Goal: Task Accomplishment & Management: Manage account settings

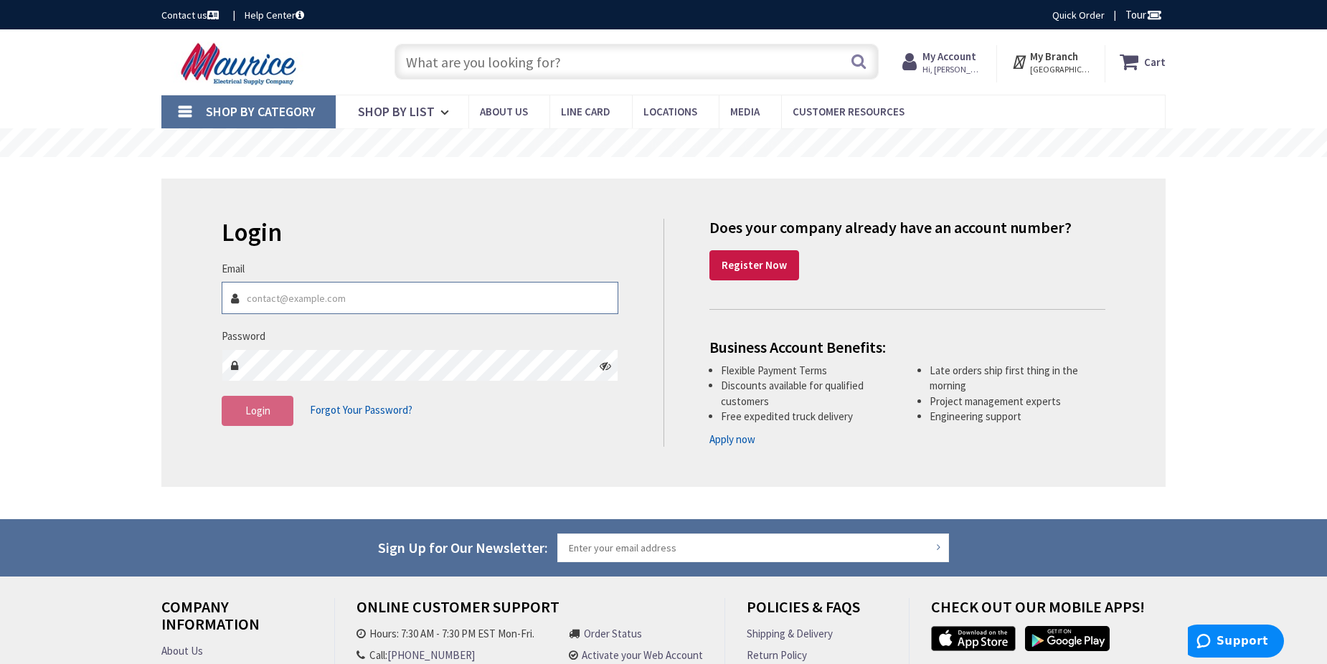
type input "[EMAIL_ADDRESS][DOMAIN_NAME]"
click at [166, 237] on div "Login Invalid login or password Email [EMAIL_ADDRESS][DOMAIN_NAME] Password Log…" at bounding box center [663, 333] width 1004 height 308
click at [227, 232] on h2 "Login" at bounding box center [420, 233] width 397 height 28
click at [167, 244] on div "Login Invalid login or password Email [EMAIL_ADDRESS][DOMAIN_NAME] Password Log…" at bounding box center [663, 333] width 1004 height 308
click at [367, 214] on div "Login Invalid login or password Email [EMAIL_ADDRESS][DOMAIN_NAME] Password Log…" at bounding box center [663, 333] width 1004 height 308
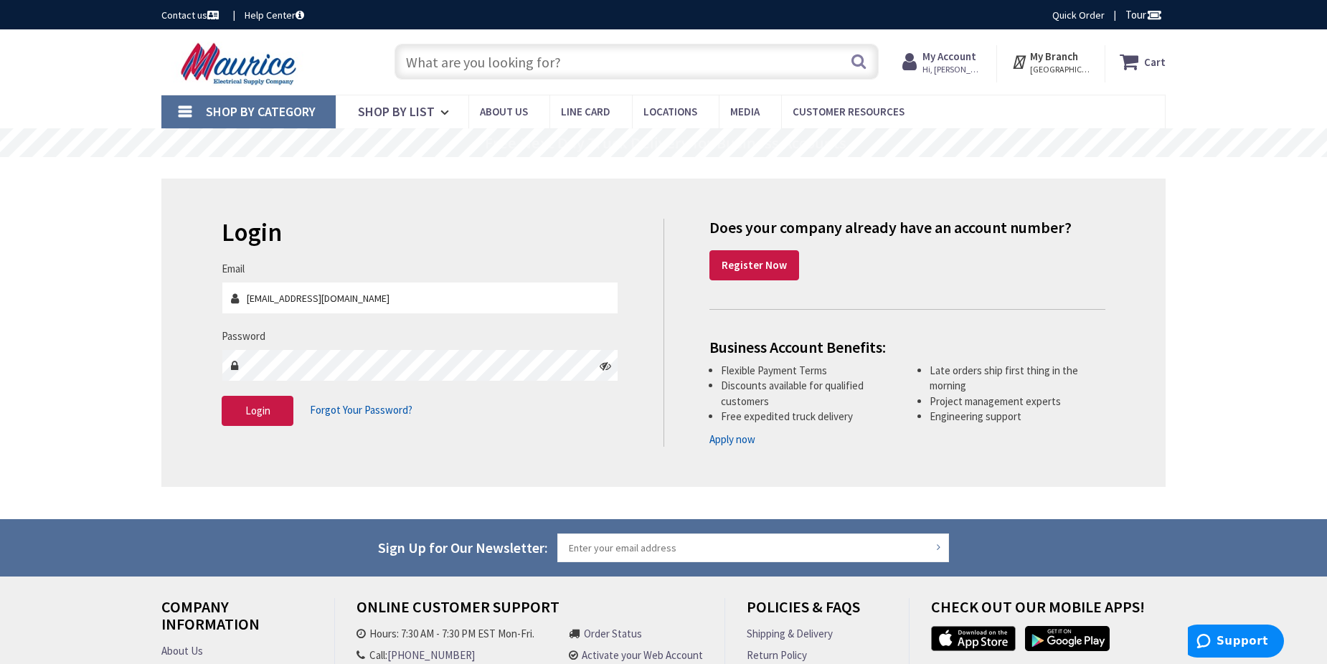
click at [367, 214] on div "Login Invalid login or password Email [EMAIL_ADDRESS][DOMAIN_NAME] Password Log…" at bounding box center [663, 333] width 1004 height 308
click at [283, 235] on h2 "Login" at bounding box center [420, 233] width 397 height 28
click at [401, 179] on div "Login Invalid login or password Email [EMAIL_ADDRESS][DOMAIN_NAME] Password Log…" at bounding box center [663, 333] width 1004 height 308
click at [217, 182] on div "Login Invalid login or password Email [EMAIL_ADDRESS][DOMAIN_NAME] Password Log…" at bounding box center [663, 333] width 1004 height 308
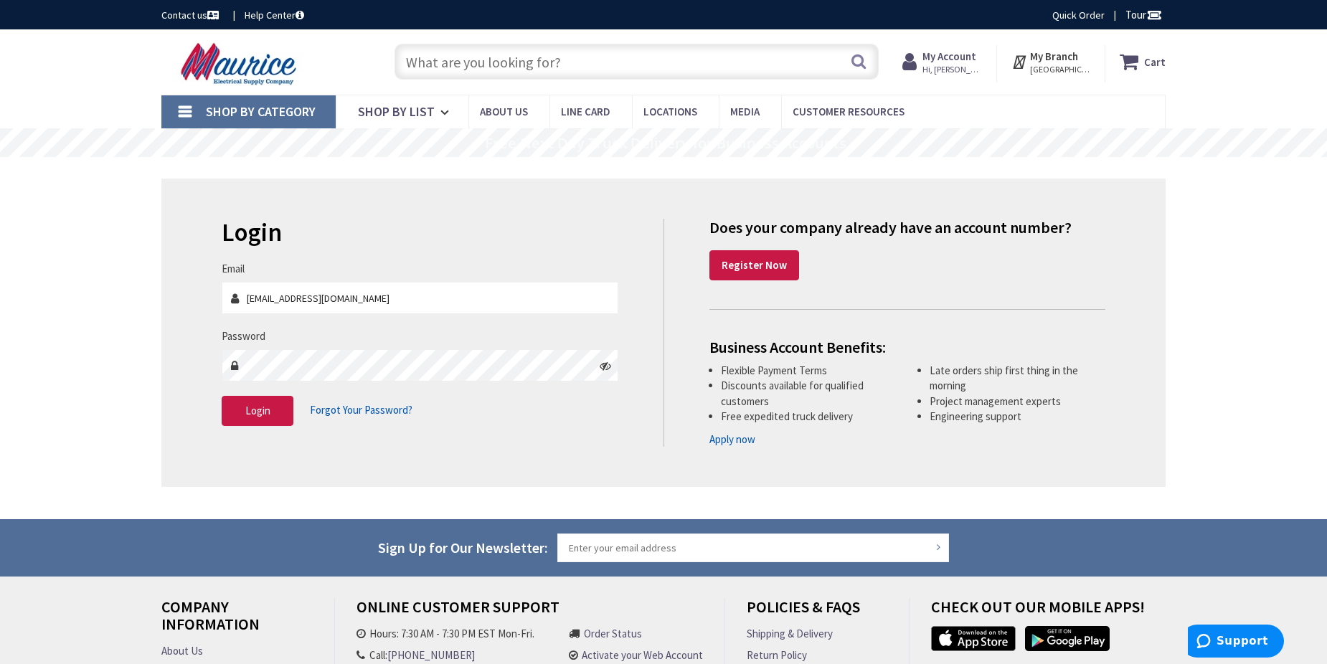
click at [57, 133] on rs-slide "Free Next Day Truck Delivery for Business Accounts" at bounding box center [663, 142] width 1327 height 29
click at [555, 316] on fieldset "Email [EMAIL_ADDRESS][DOMAIN_NAME] Password Login Forgot Your Password?" at bounding box center [420, 350] width 397 height 179
click at [146, 231] on main "Login Invalid login or password Email [EMAIL_ADDRESS][DOMAIN_NAME] Password Log…" at bounding box center [664, 338] width 1076 height 362
